Goal: Task Accomplishment & Management: Complete application form

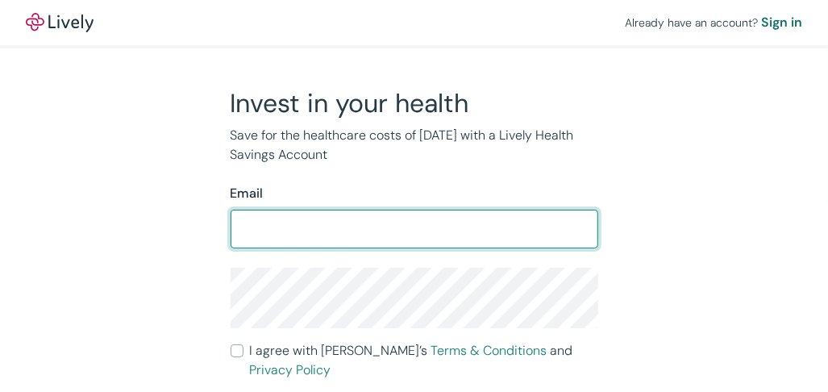
click at [242, 223] on input "Email" at bounding box center [413, 229] width 367 height 32
type input "[EMAIL_ADDRESS][DOMAIN_NAME]"
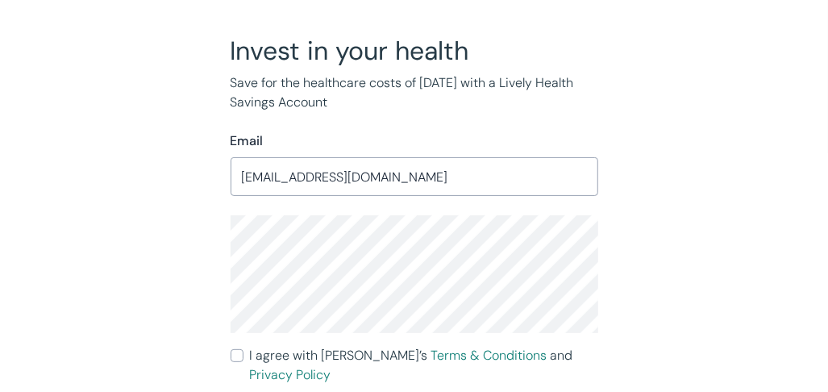
scroll to position [89, 0]
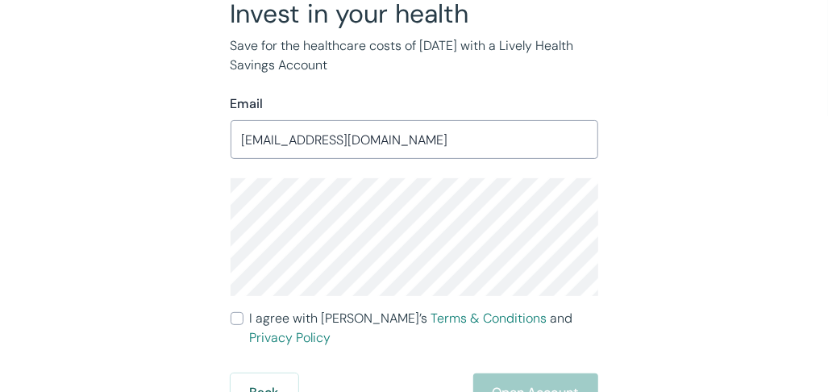
click at [237, 318] on input "I agree with Lively’s Terms & Conditions and Privacy Policy" at bounding box center [236, 318] width 13 height 13
checkbox input "true"
click at [518, 374] on button "Open Account" at bounding box center [535, 392] width 125 height 39
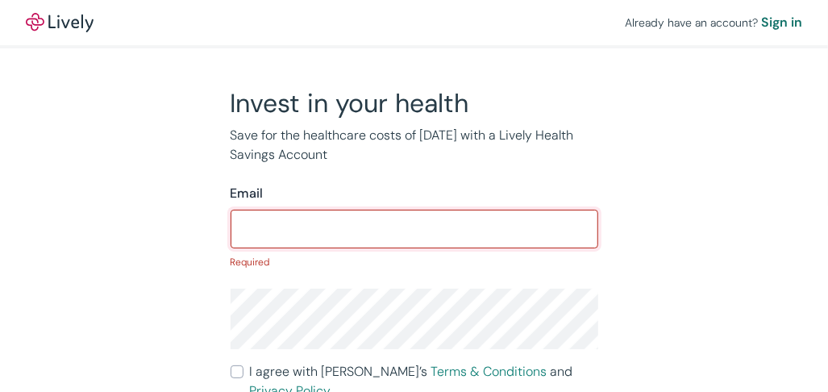
click at [336, 230] on input "Email" at bounding box center [413, 229] width 367 height 32
type input "[EMAIL_ADDRESS][DOMAIN_NAME]"
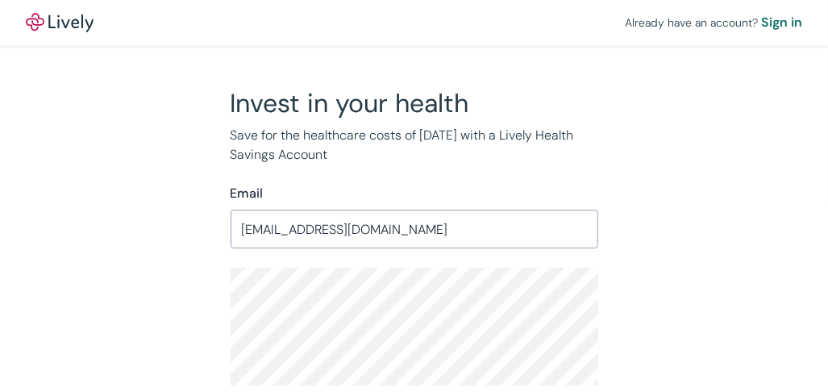
scroll to position [89, 0]
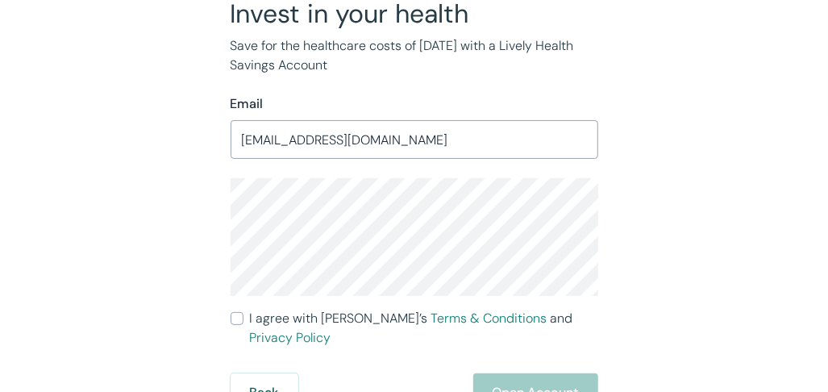
click at [236, 318] on input "I agree with Lively’s Terms & Conditions and Privacy Policy" at bounding box center [236, 318] width 13 height 13
checkbox input "true"
click at [525, 375] on button "Open Account" at bounding box center [535, 392] width 125 height 39
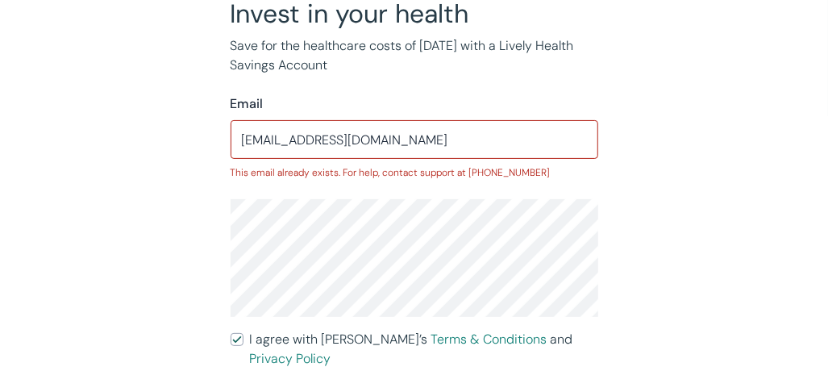
scroll to position [110, 0]
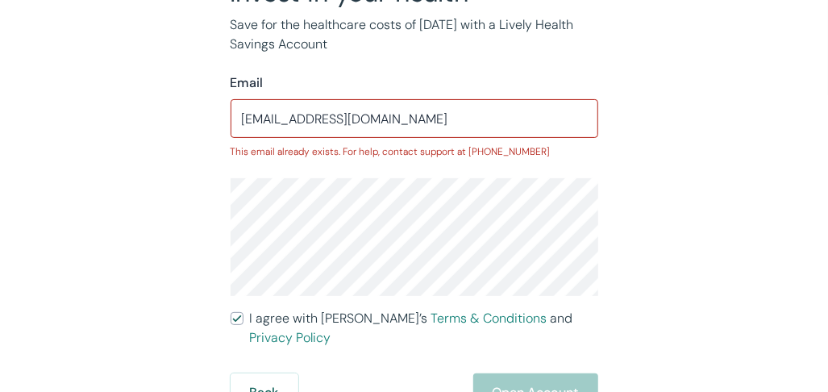
click at [529, 379] on div "Back Open Account" at bounding box center [413, 392] width 367 height 39
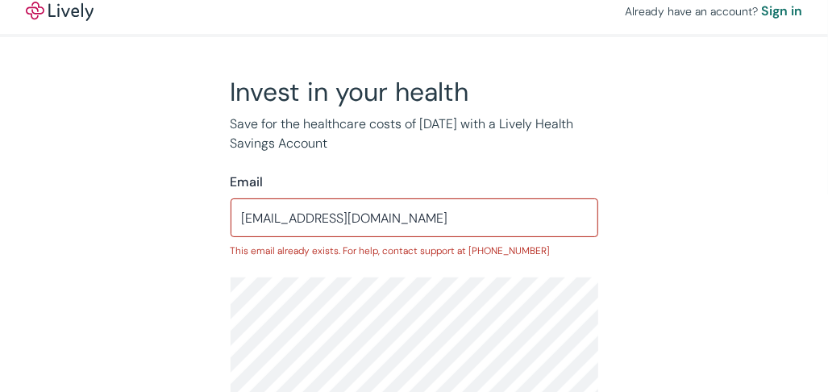
scroll to position [0, 0]
